Goal: Information Seeking & Learning: Find specific fact

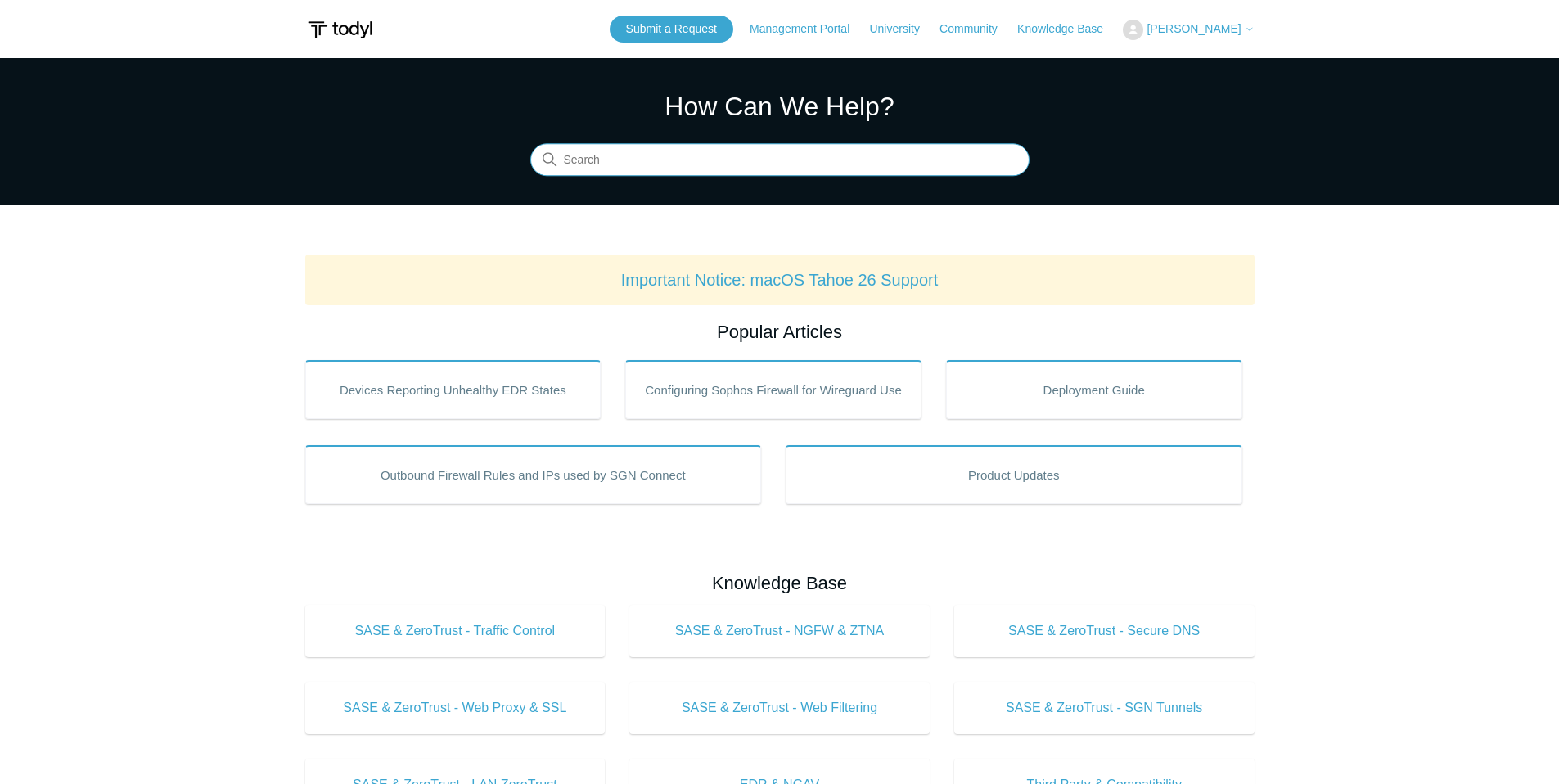
click at [687, 169] on input "Search" at bounding box center [780, 160] width 499 height 33
type input "point of presence"
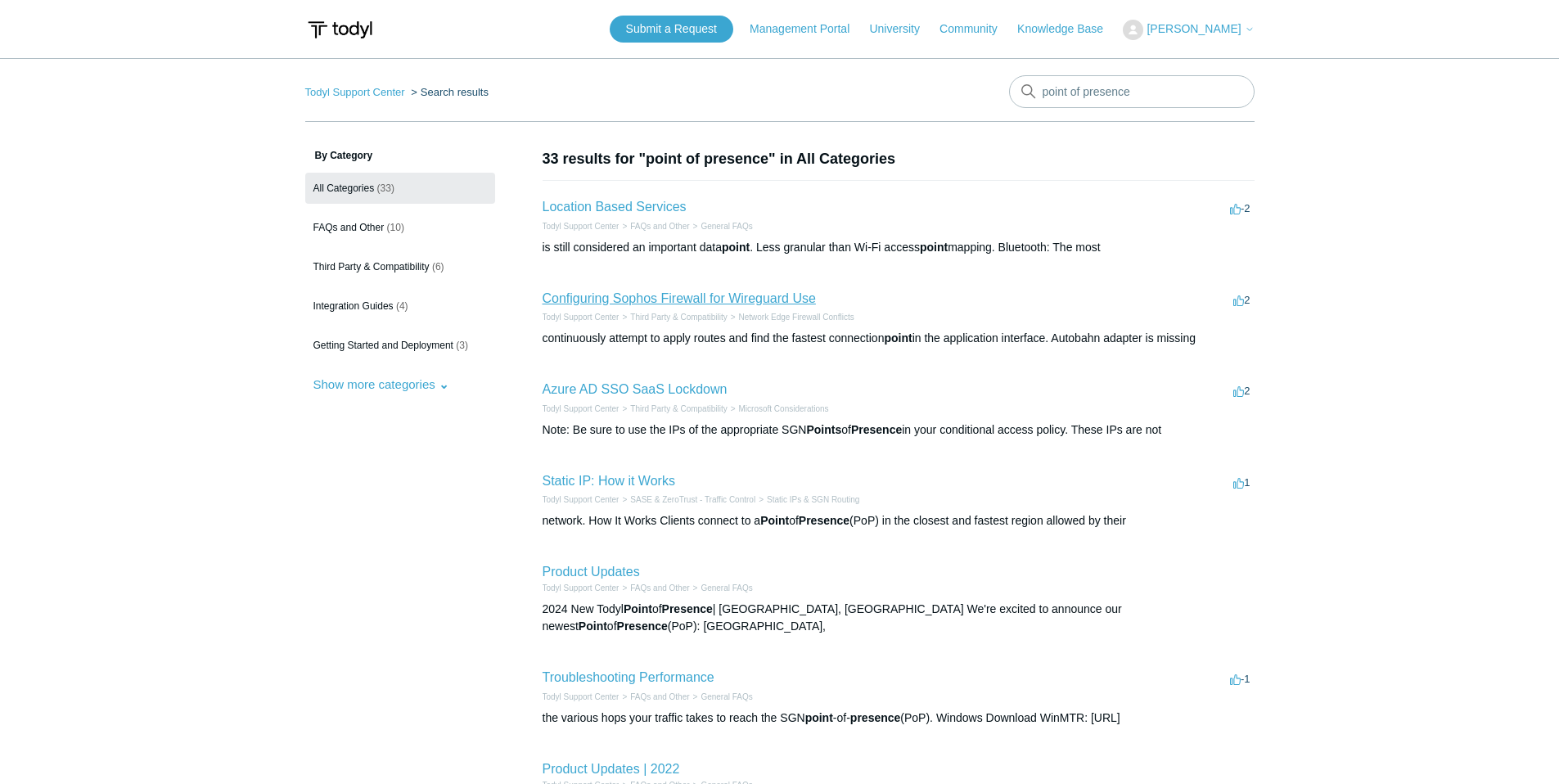
click at [640, 296] on link "Configuring Sophos Firewall for Wireguard Use" at bounding box center [679, 298] width 273 height 14
click at [657, 205] on link "Location Based Services" at bounding box center [614, 207] width 144 height 14
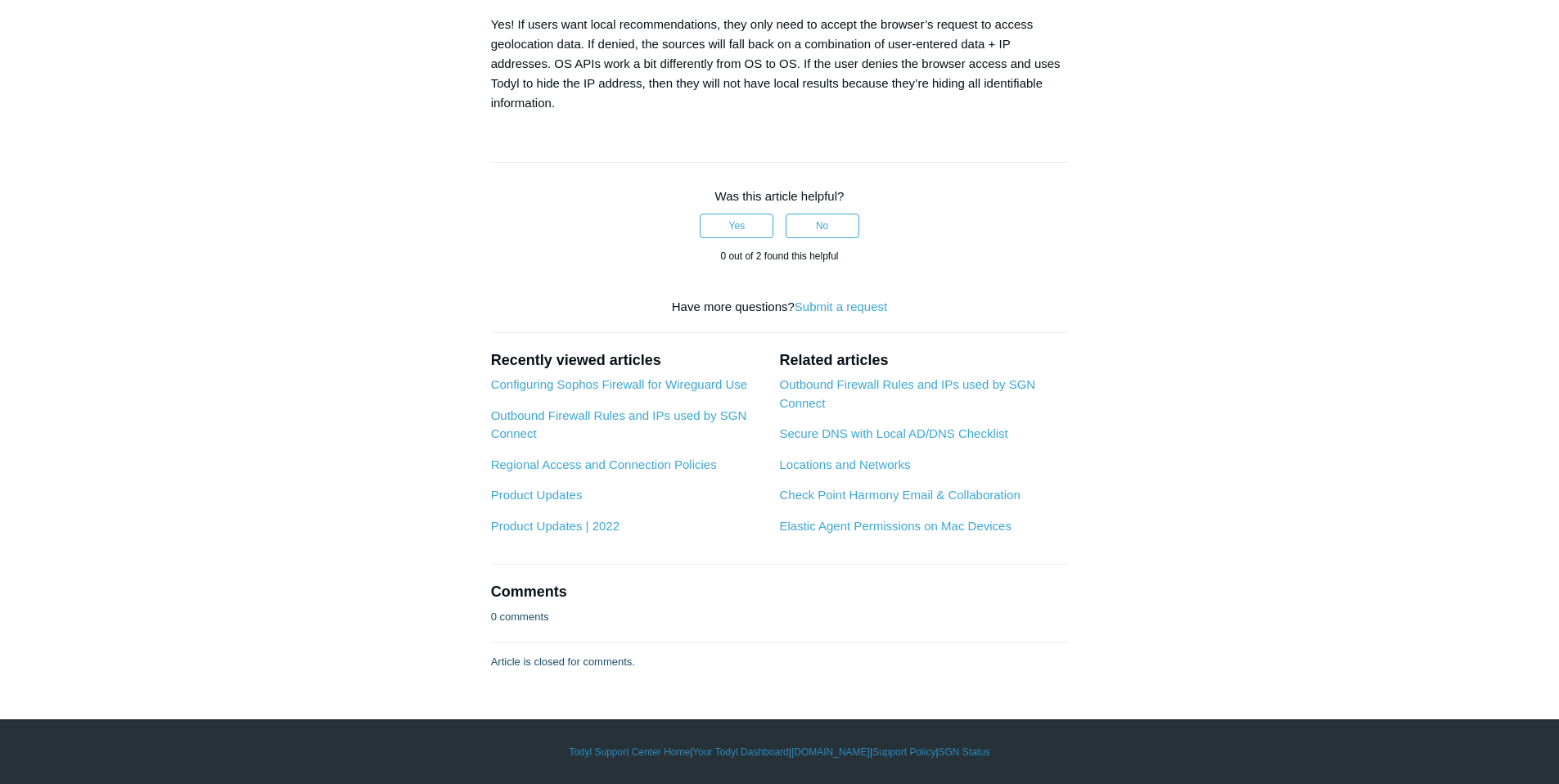
scroll to position [1518, 0]
click at [668, 417] on link "Outbound Firewall Rules and IPs used by SGN Connect" at bounding box center [618, 425] width 256 height 33
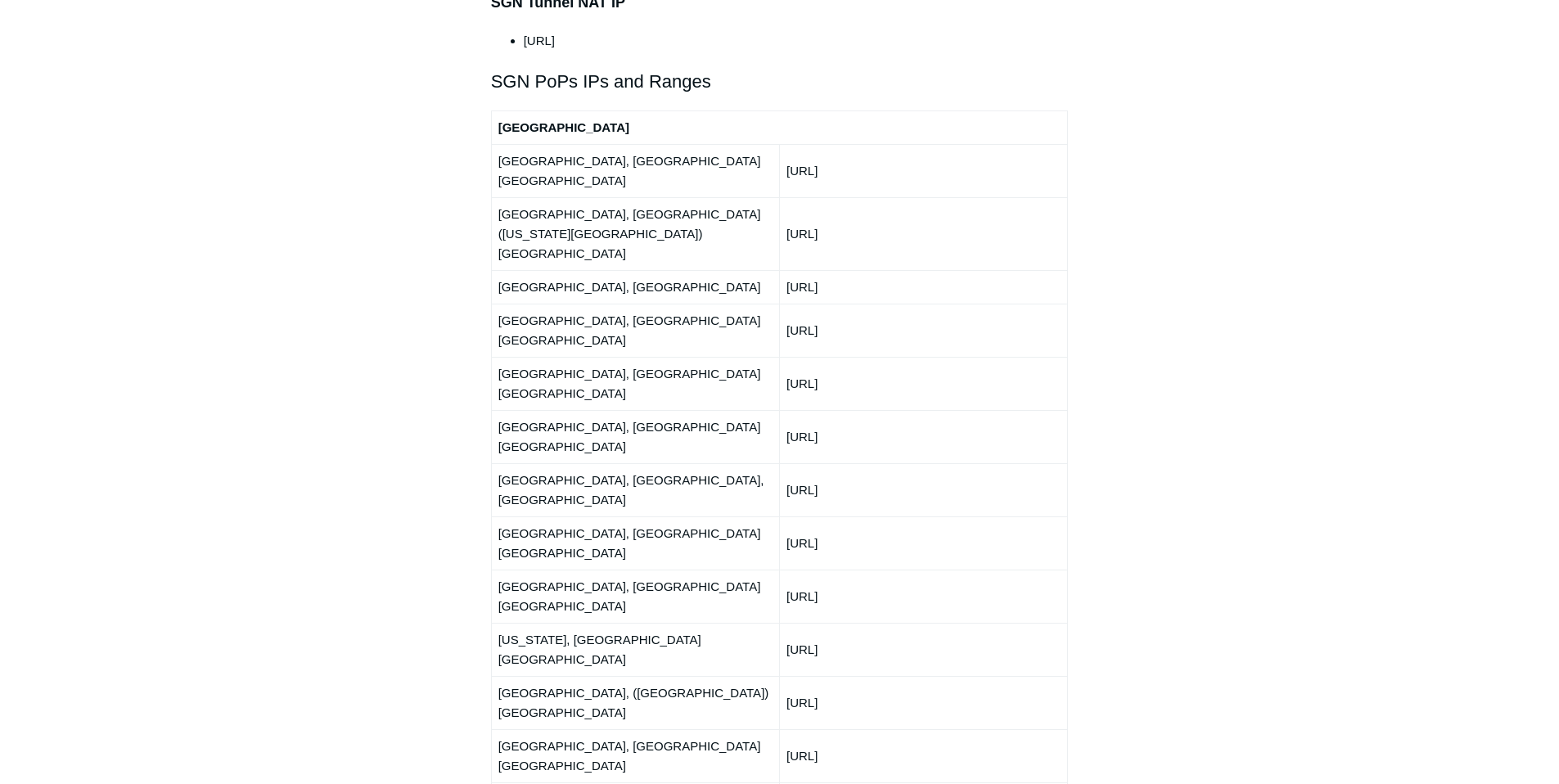
scroll to position [1935, 0]
drag, startPoint x: 785, startPoint y: 414, endPoint x: 866, endPoint y: 417, distance: 81.1
click at [866, 623] on td "[URL]" at bounding box center [922, 649] width 288 height 53
copy td "[TECHNICAL_ID]"
click at [823, 270] on td "[URL]" at bounding box center [922, 287] width 288 height 34
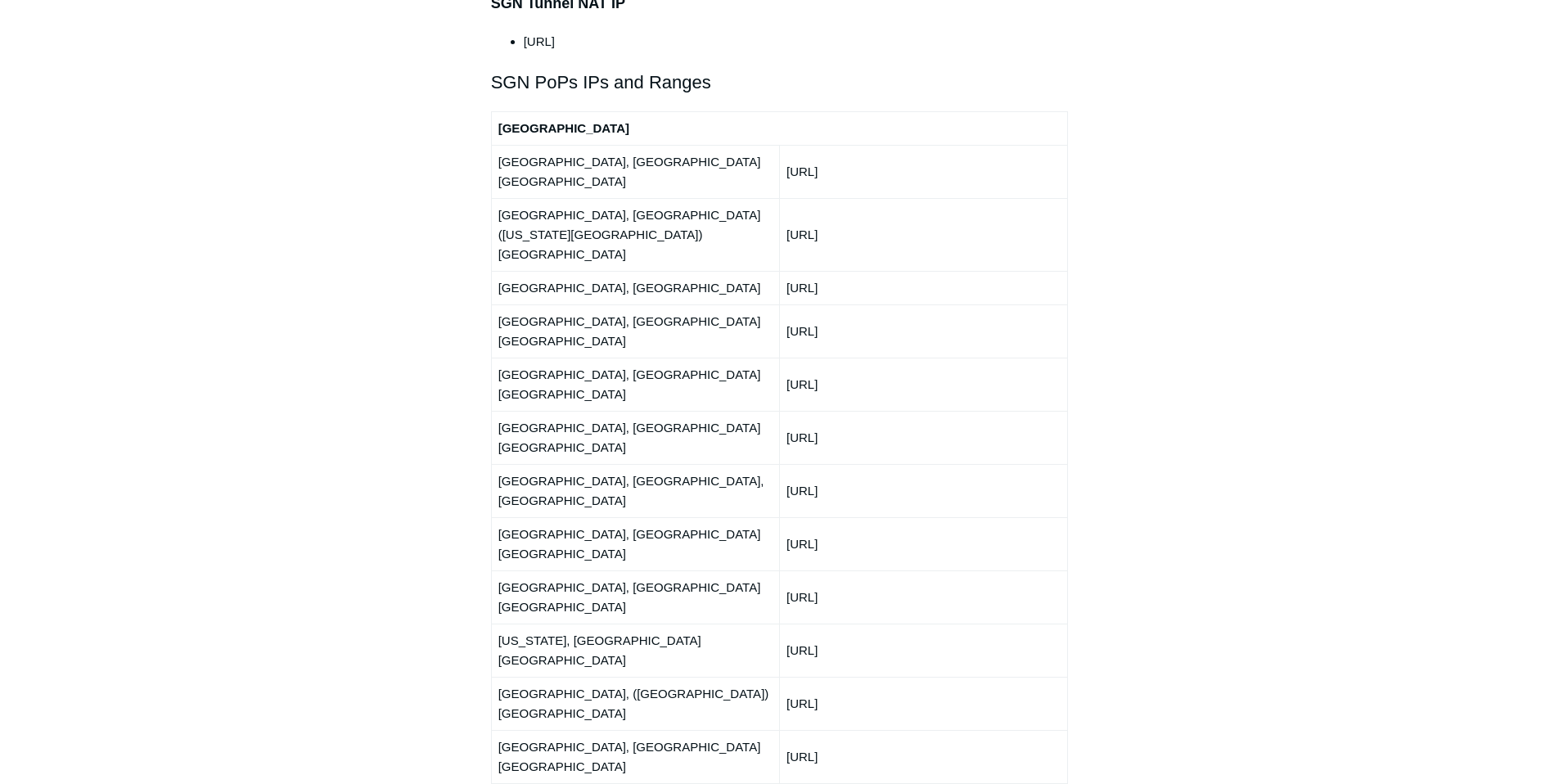
click at [823, 270] on td "[URL]" at bounding box center [922, 287] width 288 height 34
copy td "[TECHNICAL_ID]"
